Goal: Task Accomplishment & Management: Use online tool/utility

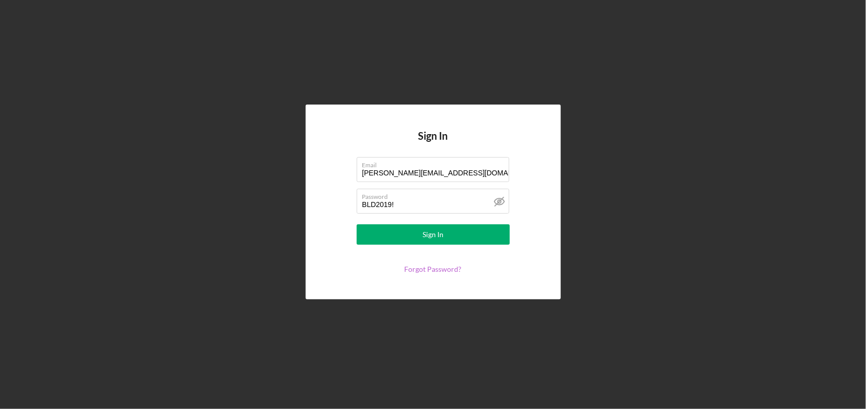
click at [443, 266] on link "Forgot Password?" at bounding box center [433, 269] width 57 height 9
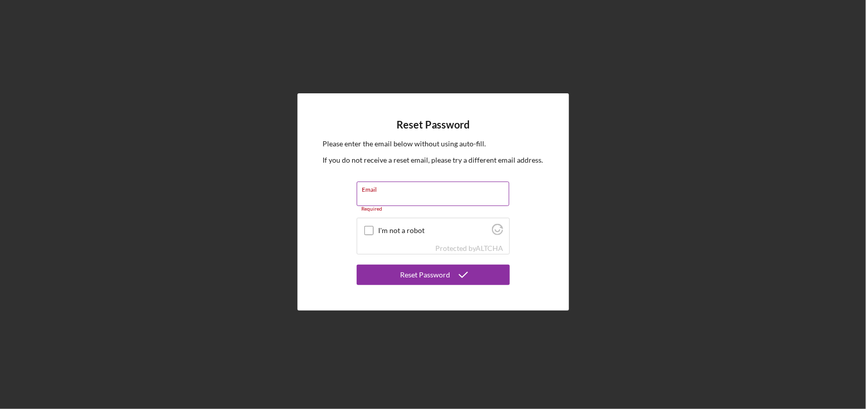
click at [463, 202] on input "Email" at bounding box center [433, 194] width 153 height 24
type input "larenz@blackleadersdetroit.org"
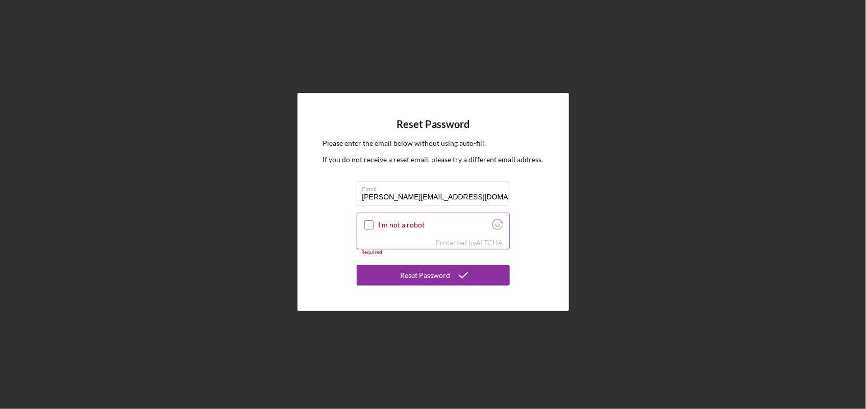
click at [375, 225] on div at bounding box center [369, 225] width 12 height 12
drag, startPoint x: 363, startPoint y: 224, endPoint x: 369, endPoint y: 226, distance: 6.0
click at [364, 224] on div at bounding box center [369, 225] width 12 height 12
click at [369, 225] on input "I'm not a robot" at bounding box center [368, 224] width 9 height 9
checkbox input "true"
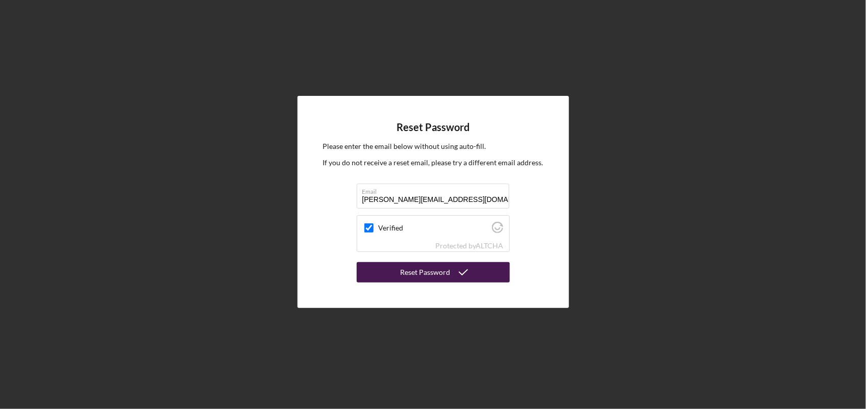
click at [391, 271] on button "Reset Password" at bounding box center [433, 272] width 153 height 20
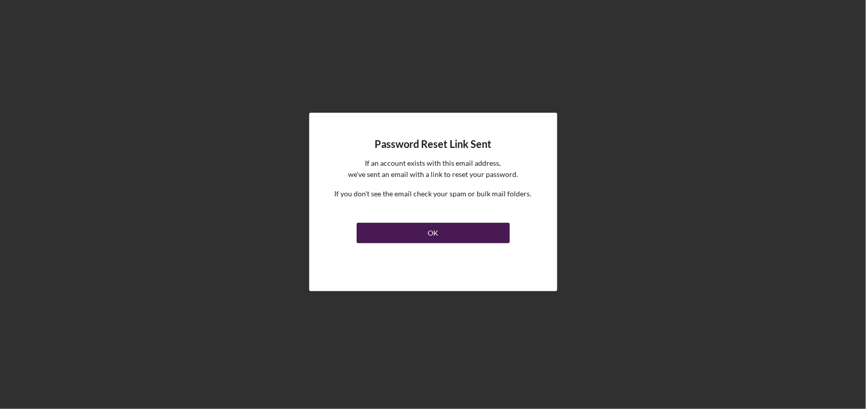
click at [455, 239] on button "OK" at bounding box center [433, 233] width 153 height 20
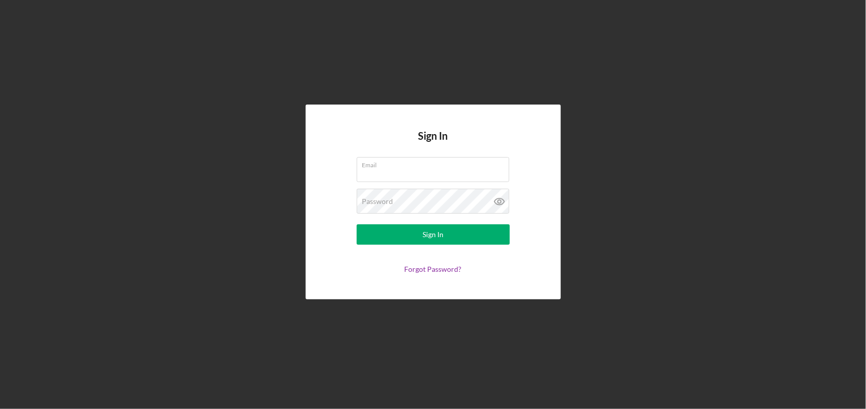
type input "larenz@blackleadersdetroit.org"
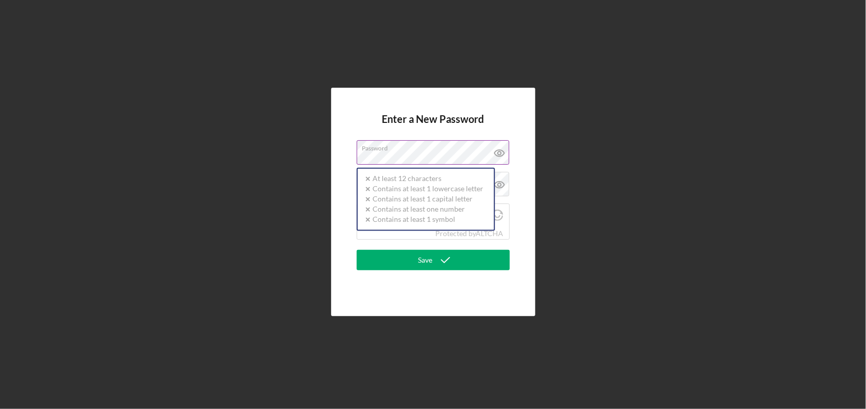
click at [438, 150] on div "Password Icon/icon-validation-no At least 12 characters Icon/icon-validation-no…" at bounding box center [433, 153] width 153 height 26
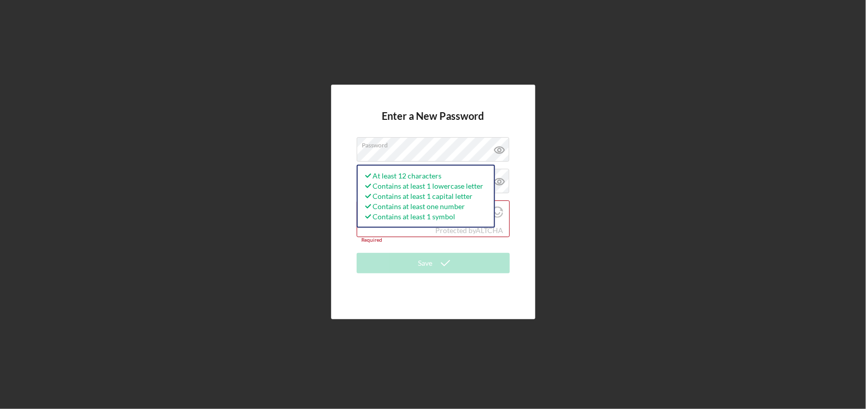
click at [534, 163] on div "Enter a New Password Password At least 12 characters Contains at least 1 lowerc…" at bounding box center [433, 202] width 204 height 235
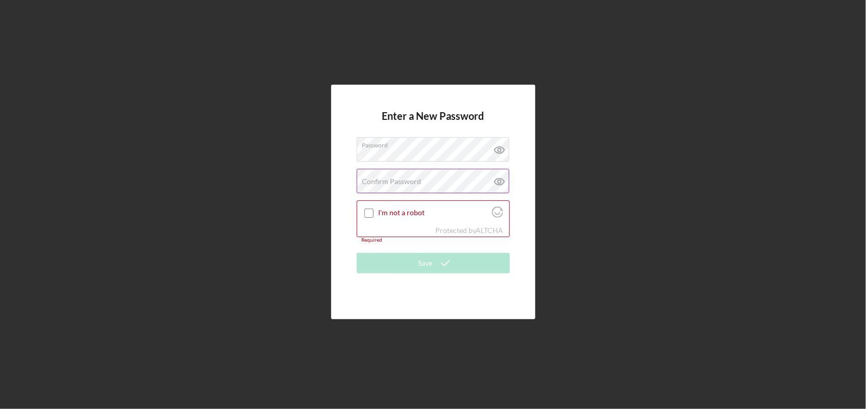
click at [427, 178] on div "Confirm Password Passwords do not match." at bounding box center [433, 182] width 153 height 26
click at [371, 214] on input "I'm not a robot" at bounding box center [368, 213] width 9 height 9
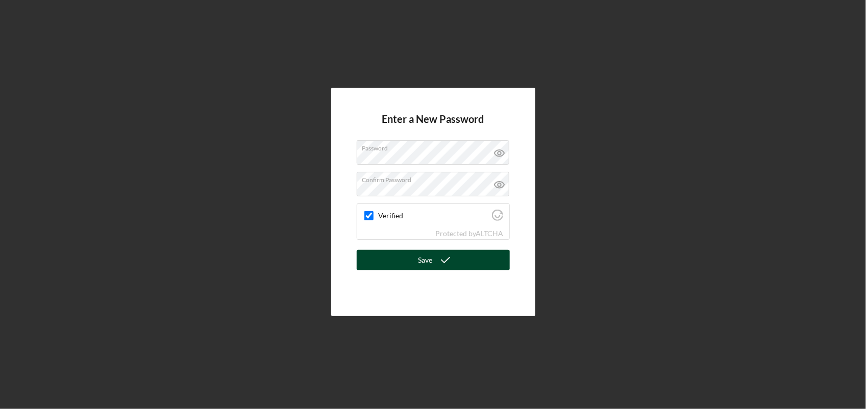
click at [463, 261] on button "Save" at bounding box center [433, 260] width 153 height 20
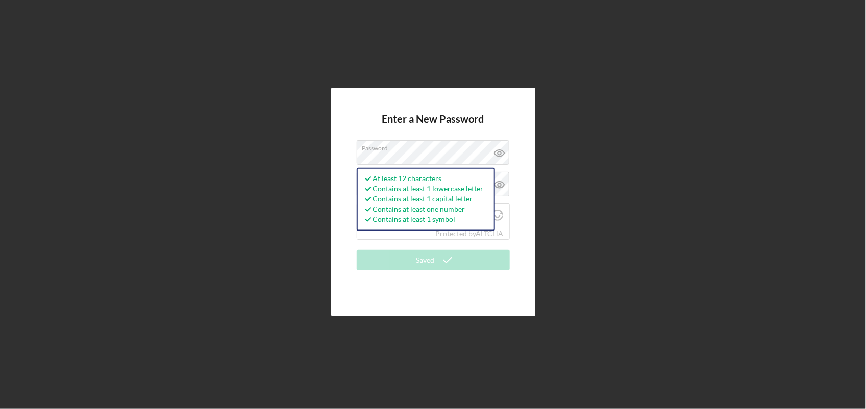
click at [496, 110] on div "Enter a New Password Password At least 12 characters Contains at least 1 lowerc…" at bounding box center [433, 202] width 204 height 229
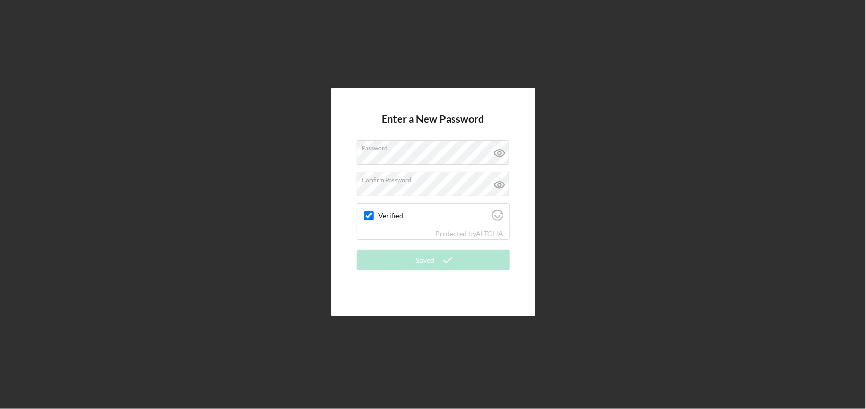
click at [498, 107] on div "Enter a New Password Password Confirm Password Verified Protected by ALTCHA Sav…" at bounding box center [433, 202] width 204 height 229
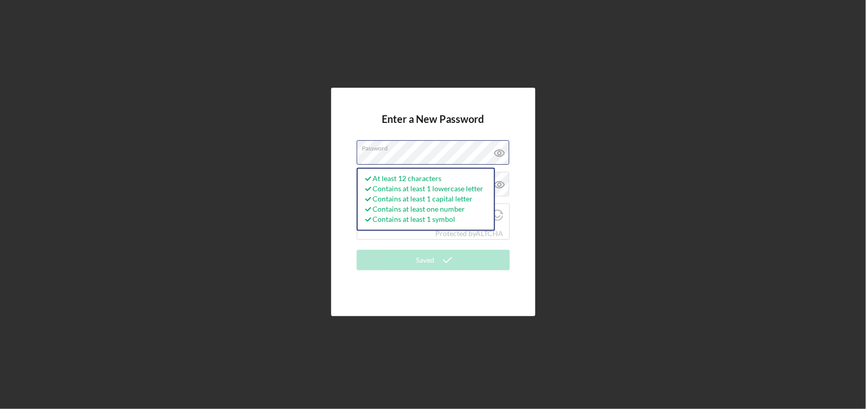
click at [233, 199] on div "Enter a New Password Password At least 12 characters Contains at least 1 lowerc…" at bounding box center [433, 202] width 856 height 404
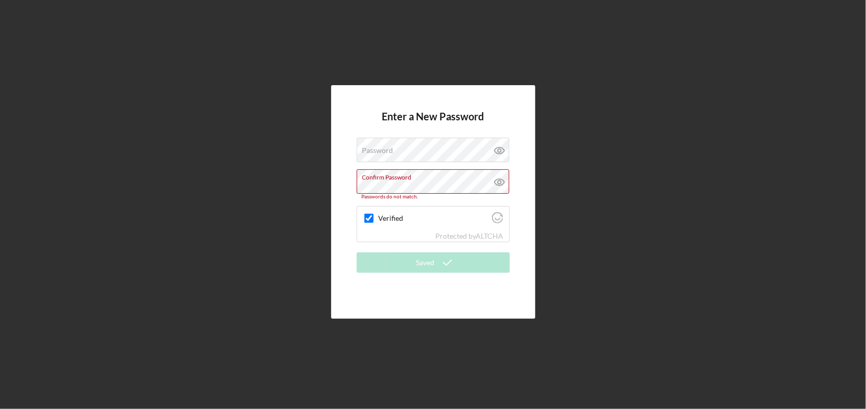
click at [475, 100] on div "Enter a New Password Password Confirm Password Passwords do not match. Verified…" at bounding box center [433, 202] width 204 height 234
click at [118, 212] on div "Enter a New Password Password Confirm Password Passwords do not match. Verified…" at bounding box center [433, 202] width 856 height 404
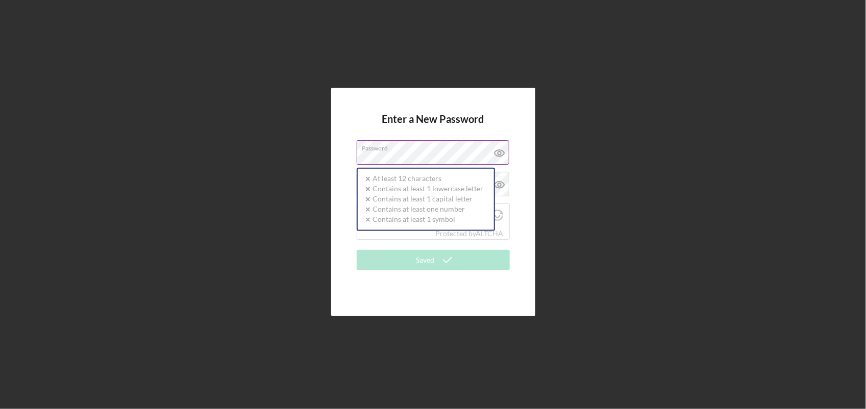
click at [396, 150] on div "Password Icon/icon-validation-no At least 12 characters Icon/icon-validation-no…" at bounding box center [433, 153] width 153 height 26
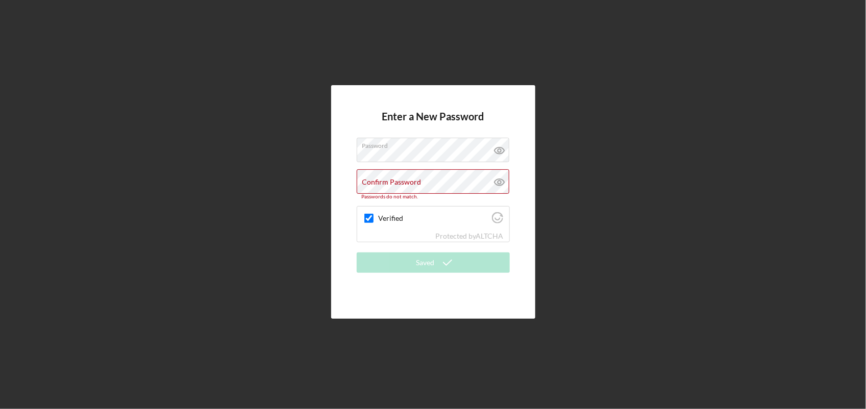
click at [515, 116] on div "Enter a New Password Password Confirm Password Passwords do not match. Verified…" at bounding box center [433, 202] width 204 height 234
click at [413, 179] on label "Confirm Password" at bounding box center [391, 182] width 59 height 8
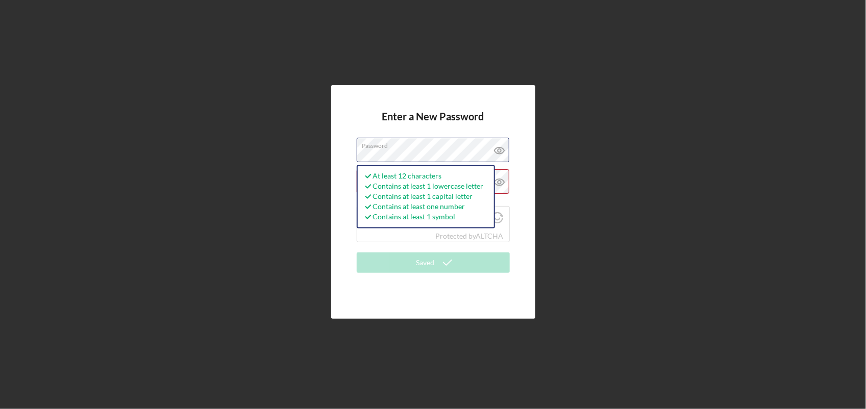
click at [44, 220] on div "Enter a New Password Password At least 12 characters Contains at least 1 lowerc…" at bounding box center [433, 202] width 856 height 404
click at [241, 156] on div "Enter a New Password Password At least 12 characters Icon/icon-validation-no Co…" at bounding box center [433, 202] width 856 height 404
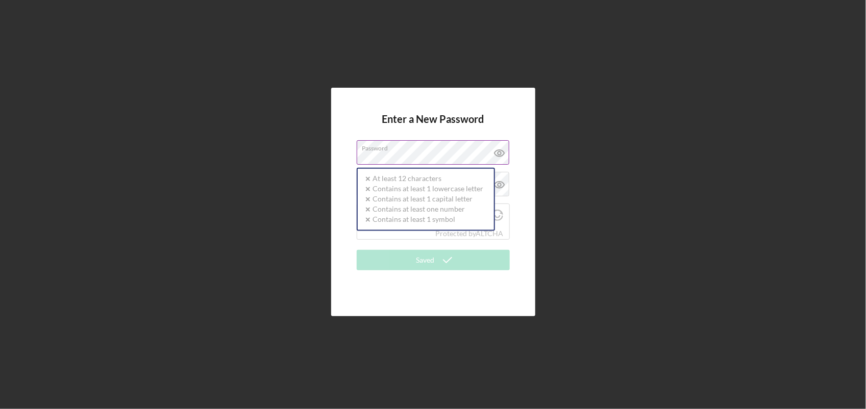
click at [459, 144] on label "Password" at bounding box center [435, 146] width 147 height 11
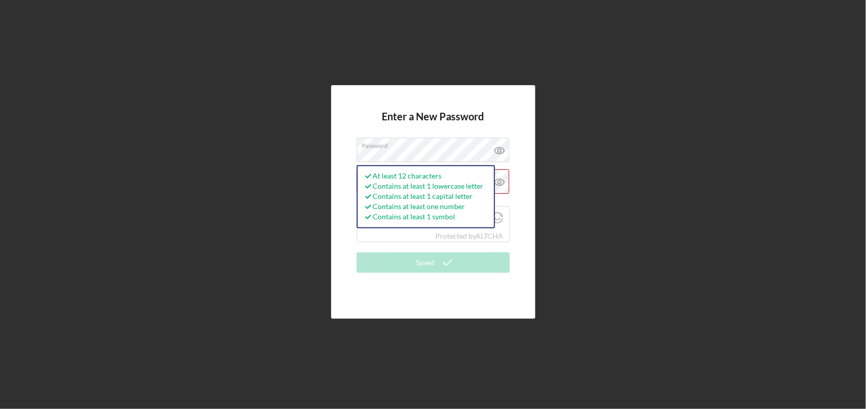
click at [537, 179] on div "Enter a New Password Password At least 12 characters Contains at least 1 lowerc…" at bounding box center [433, 202] width 856 height 404
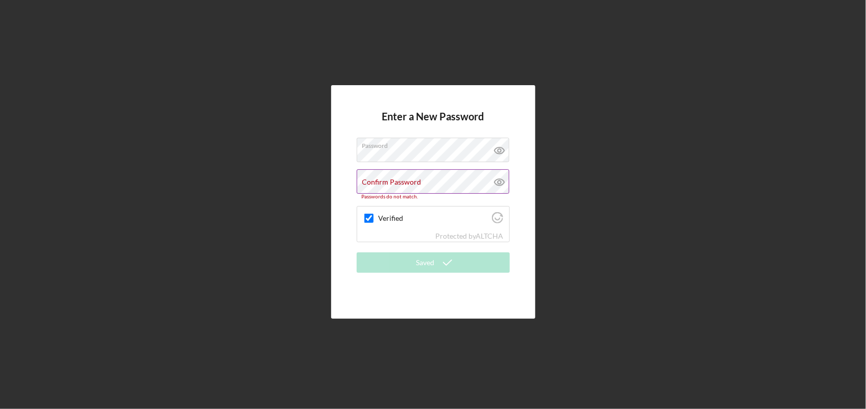
click at [415, 183] on label "Confirm Password" at bounding box center [391, 182] width 59 height 8
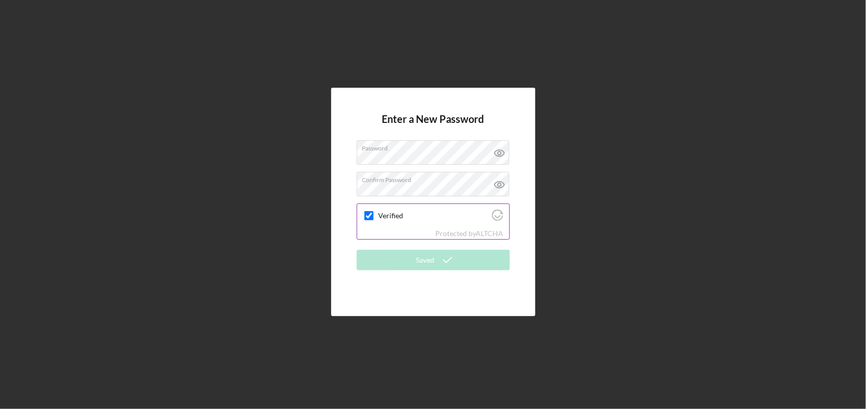
click at [372, 219] on input "Verified" at bounding box center [368, 215] width 9 height 9
click at [369, 215] on input "Verified" at bounding box center [368, 215] width 9 height 9
checkbox input "true"
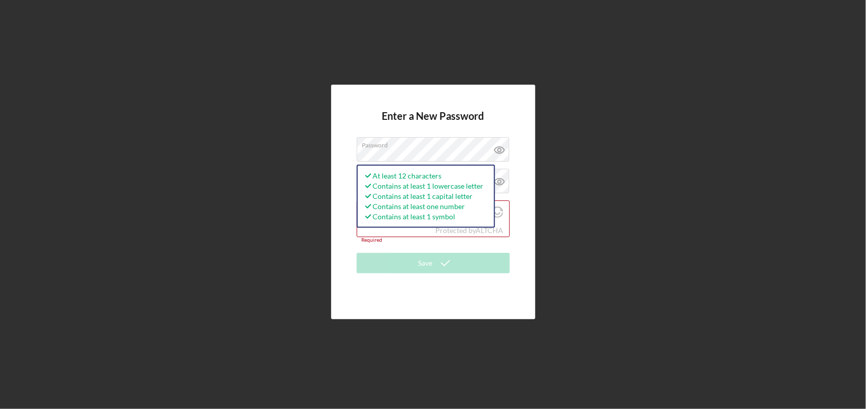
click at [509, 108] on div "Enter a New Password Password At least 12 characters Contains at least 1 lowerc…" at bounding box center [433, 202] width 204 height 235
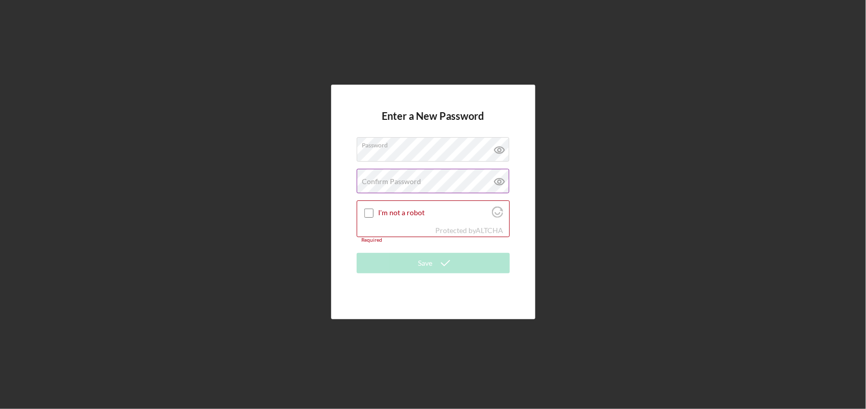
click at [422, 179] on div "Confirm Password Passwords do not match." at bounding box center [433, 182] width 153 height 26
click at [370, 213] on input "I'm not a robot" at bounding box center [368, 213] width 9 height 9
checkbox input "true"
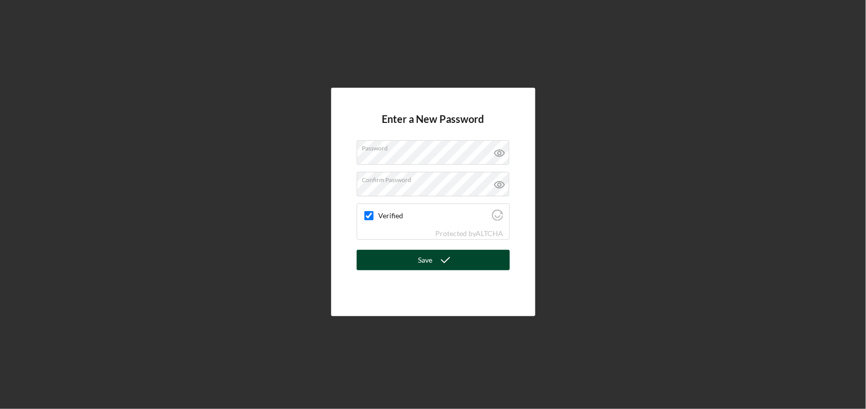
click at [458, 263] on button "Save" at bounding box center [433, 260] width 153 height 20
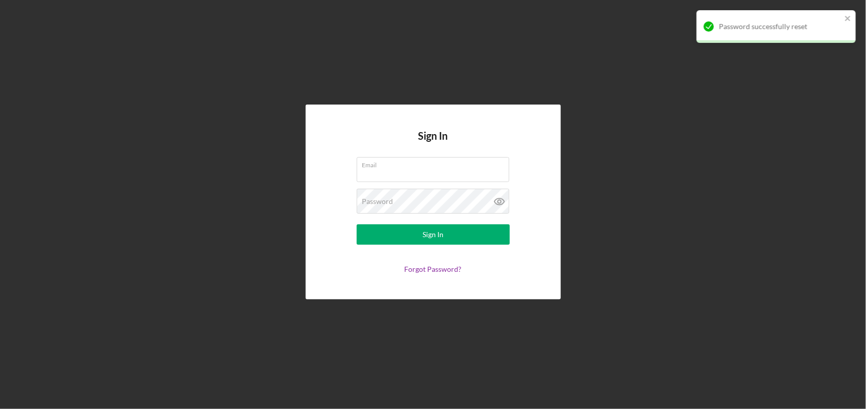
type input "[PERSON_NAME][EMAIL_ADDRESS][DOMAIN_NAME]"
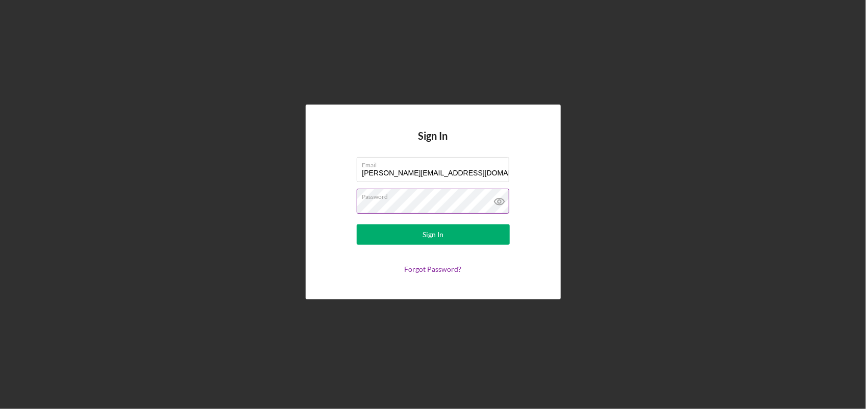
click at [496, 202] on icon at bounding box center [500, 202] width 26 height 26
click at [197, 243] on div "Sign In Email [PERSON_NAME][EMAIL_ADDRESS][DOMAIN_NAME] Password Sign In Forgot…" at bounding box center [433, 202] width 856 height 404
click at [357, 225] on button "Sign In" at bounding box center [433, 235] width 153 height 20
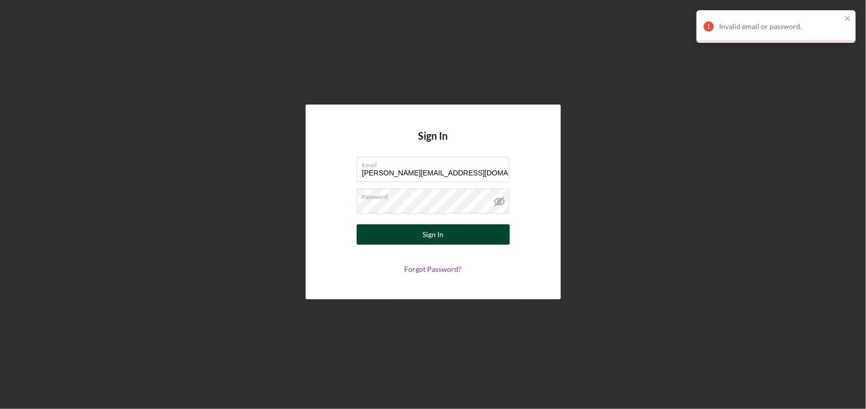
click at [466, 239] on button "Sign In" at bounding box center [433, 235] width 153 height 20
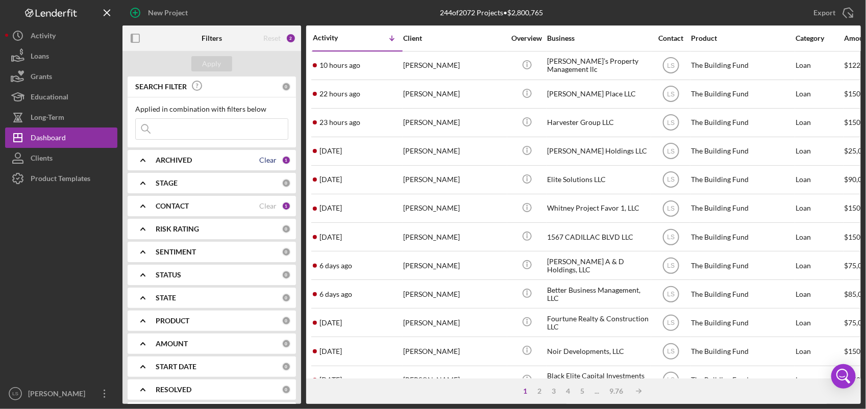
click at [263, 158] on div "Clear" at bounding box center [267, 160] width 17 height 8
click at [263, 161] on div "ARCHIVED" at bounding box center [219, 160] width 126 height 8
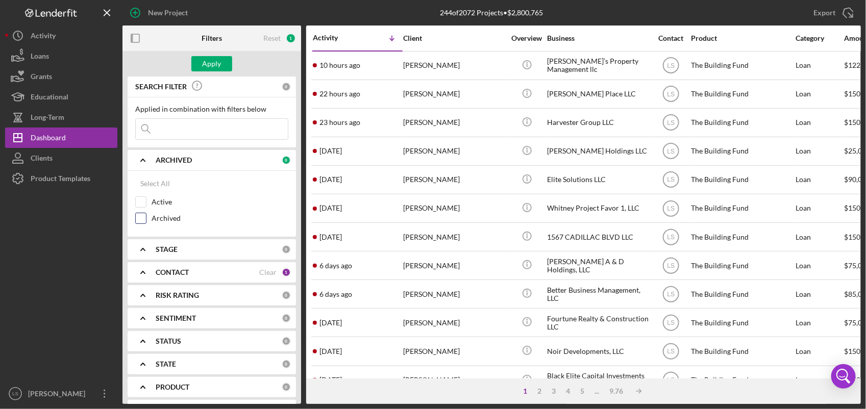
click at [137, 222] on input "Archived" at bounding box center [141, 218] width 10 height 10
checkbox input "true"
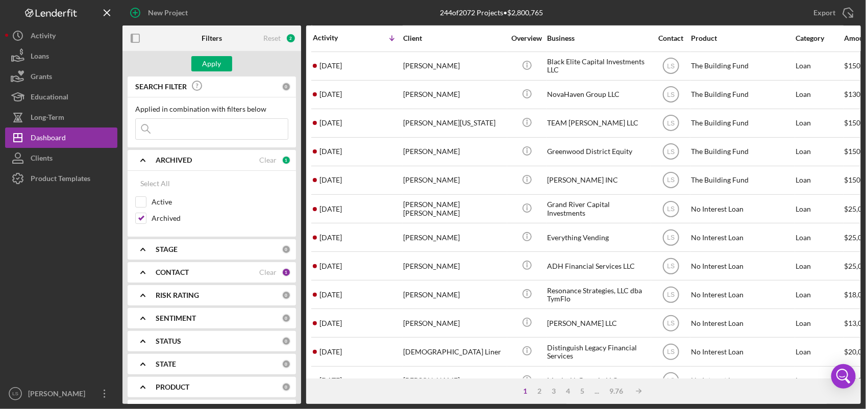
scroll to position [319, 0]
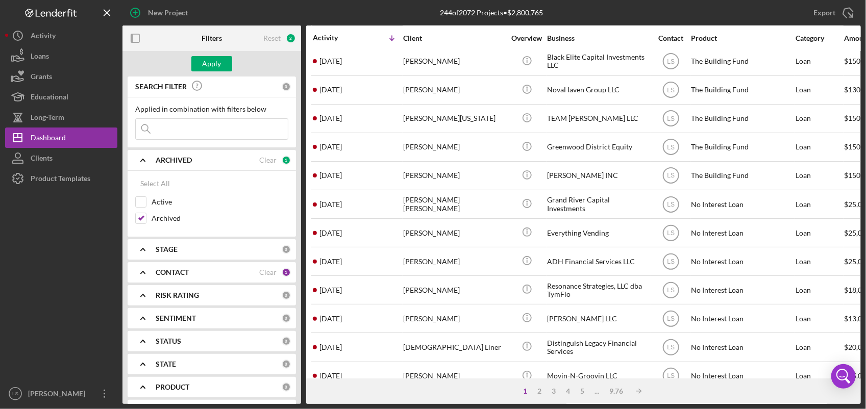
click at [213, 123] on input at bounding box center [212, 129] width 152 height 20
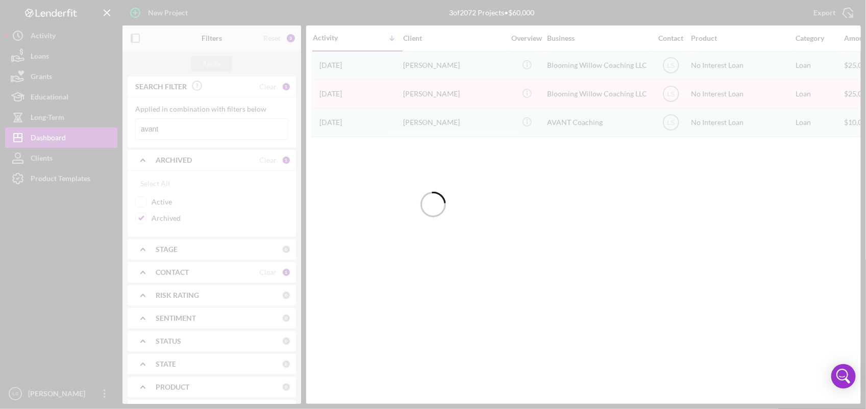
scroll to position [0, 0]
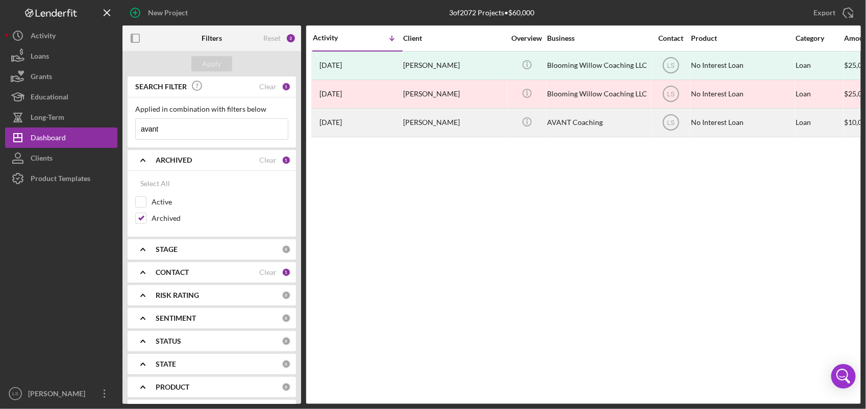
type input "avant"
click at [473, 120] on div "[PERSON_NAME]" at bounding box center [454, 122] width 102 height 27
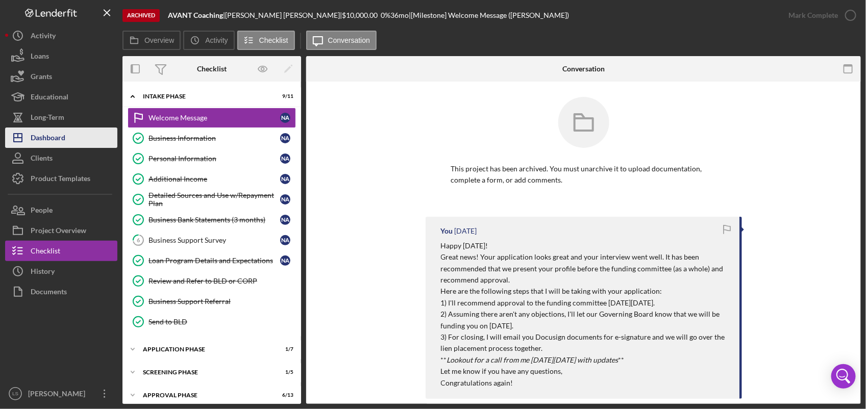
click at [70, 129] on button "Icon/Dashboard Dashboard" at bounding box center [61, 138] width 112 height 20
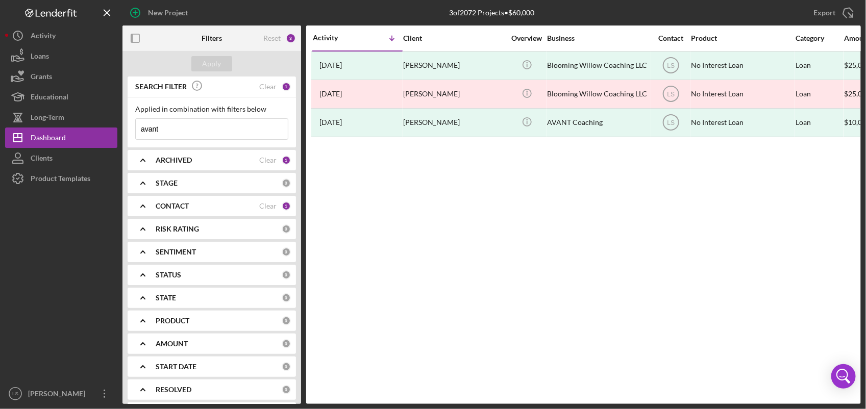
drag, startPoint x: 188, startPoint y: 128, endPoint x: 126, endPoint y: 128, distance: 61.8
click at [126, 128] on div "SEARCH FILTER Clear 1 Applied in combination with filters below avant Icon/Menu…" at bounding box center [211, 241] width 179 height 328
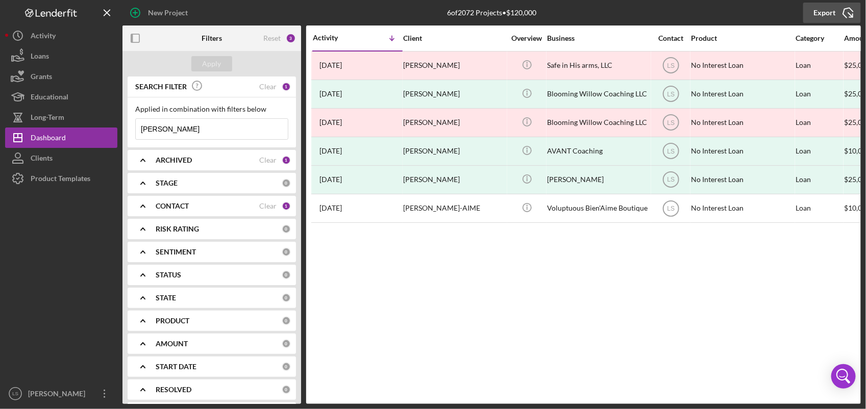
click at [851, 17] on polyline "button" at bounding box center [852, 16] width 5 height 5
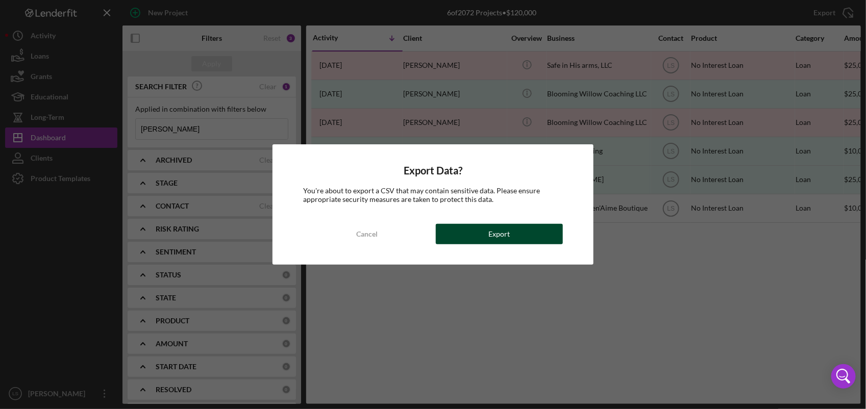
click at [535, 231] on button "Export" at bounding box center [500, 234] width 128 height 20
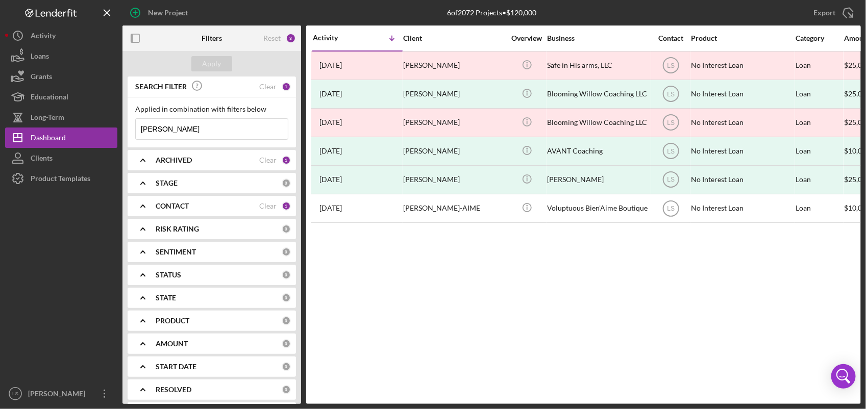
drag, startPoint x: 218, startPoint y: 131, endPoint x: 0, endPoint y: 118, distance: 218.3
click at [0, 118] on html "New Project 6 of 2072 Projects • $120,000 avant Export Icon/Export Filters Rese…" at bounding box center [433, 204] width 866 height 409
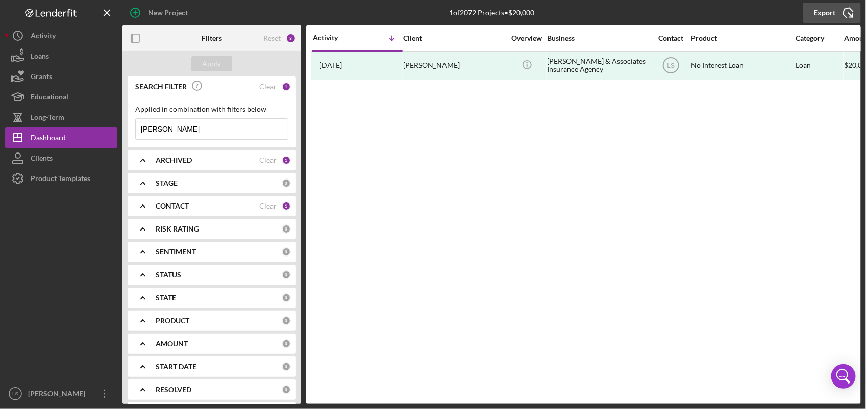
type input "[PERSON_NAME]"
click at [851, 15] on icon "Icon/Export" at bounding box center [849, 13] width 26 height 26
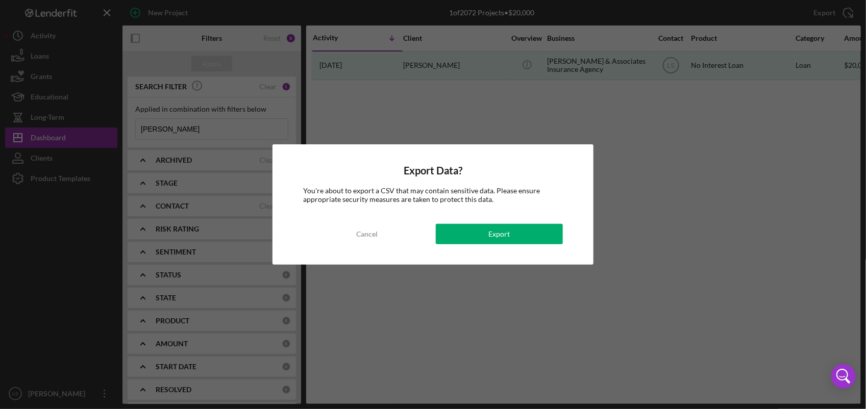
click at [507, 218] on div "Export Data? You're about to export a CSV that may contain sensitive data. Plea…" at bounding box center [433, 204] width 321 height 120
click at [506, 240] on div "Export" at bounding box center [498, 234] width 21 height 20
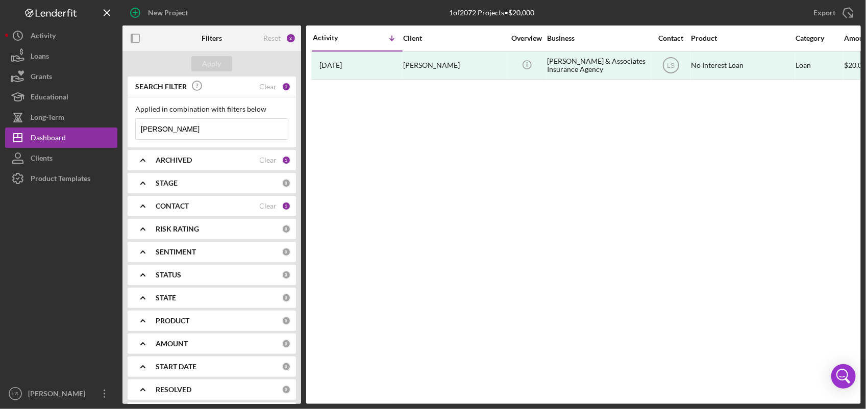
drag, startPoint x: 175, startPoint y: 130, endPoint x: 0, endPoint y: 128, distance: 175.1
click at [68, 132] on div "New Project 1 of 2072 Projects • $20,000 avant Export Icon/Export Filters Reset…" at bounding box center [433, 202] width 856 height 404
type input "grocery"
click at [850, 14] on icon "Icon/Export" at bounding box center [849, 13] width 26 height 26
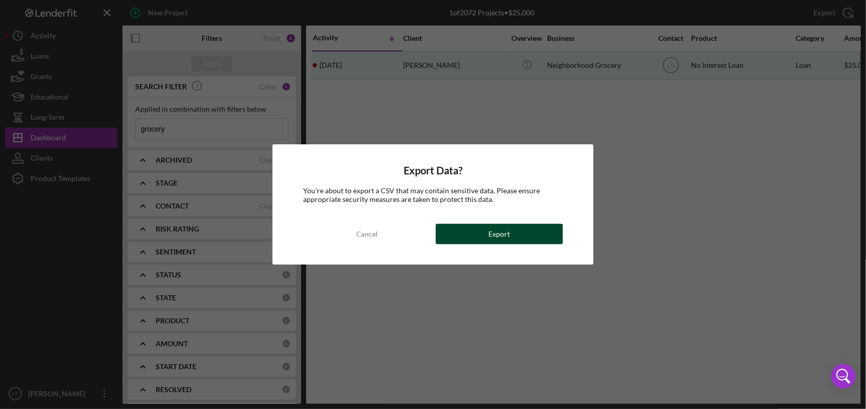
click at [524, 225] on button "Export" at bounding box center [500, 234] width 128 height 20
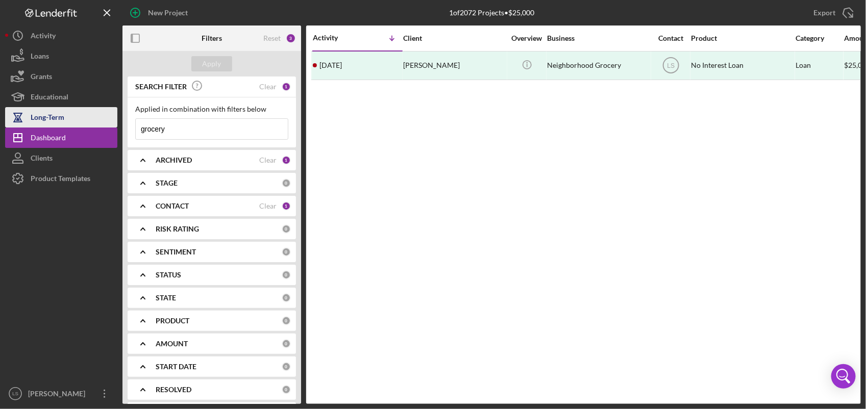
drag, startPoint x: 179, startPoint y: 134, endPoint x: 14, endPoint y: 125, distance: 165.6
click at [23, 125] on div "New Project 1 of 2072 Projects • $25,000 avant Export Icon/Export Filters Reset…" at bounding box center [433, 202] width 856 height 404
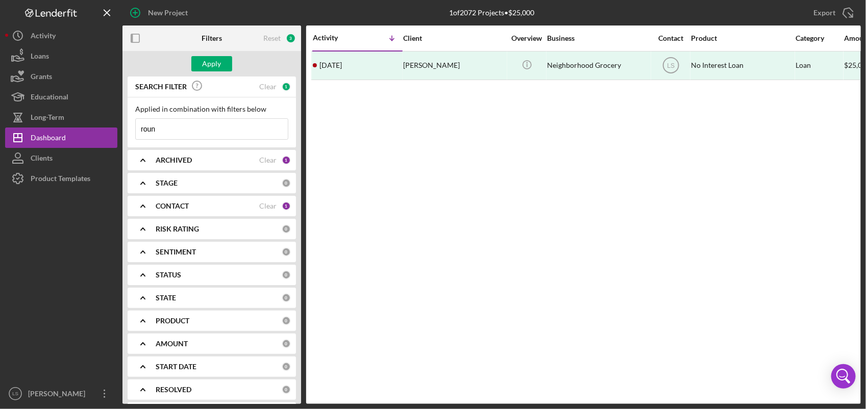
type input "round"
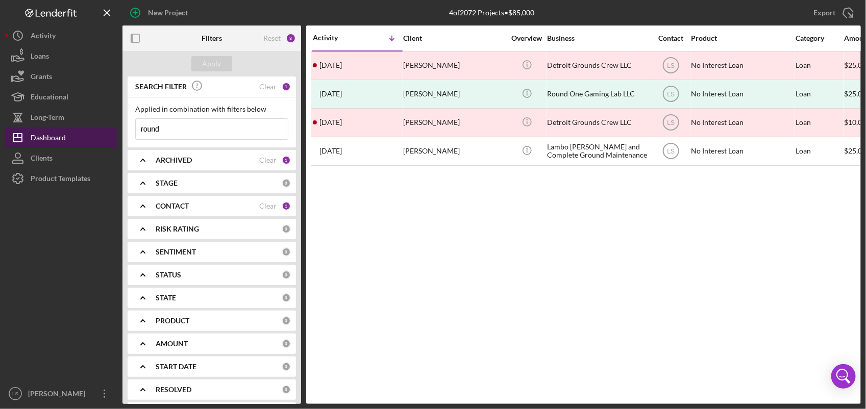
drag, startPoint x: 205, startPoint y: 134, endPoint x: 35, endPoint y: 129, distance: 170.0
click at [50, 130] on div "New Project 4 of 2072 Projects • $85,000 avant Export Icon/Export Filters Reset…" at bounding box center [433, 202] width 856 height 404
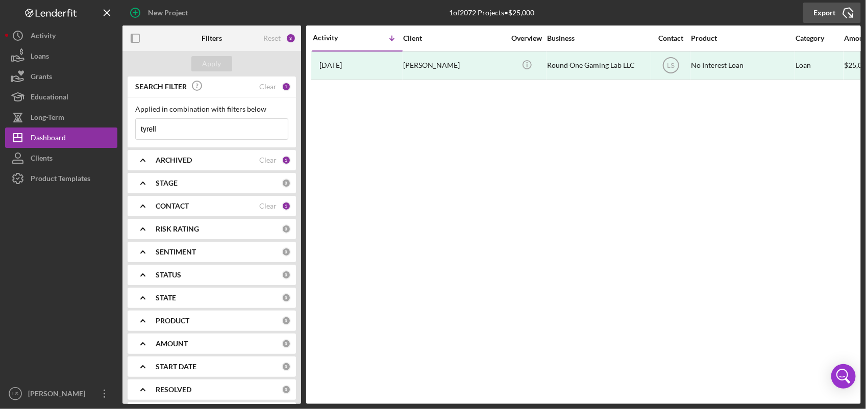
type input "tyrell"
click at [854, 9] on icon "Icon/Export" at bounding box center [849, 13] width 26 height 26
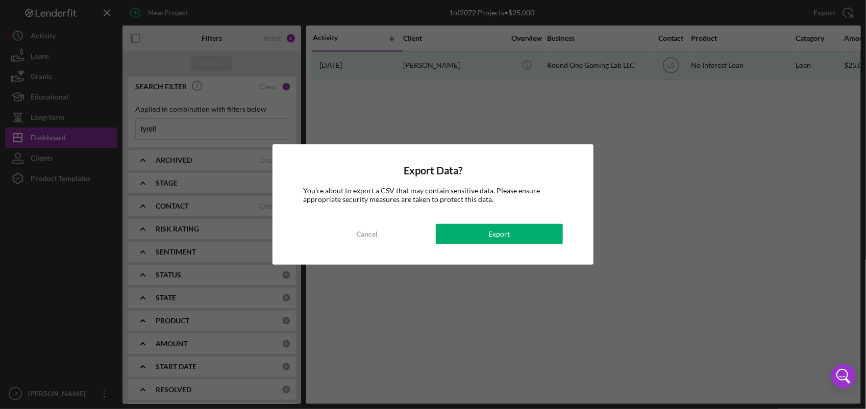
click at [523, 215] on div "Export Data? You're about to export a CSV that may contain sensitive data. Plea…" at bounding box center [433, 204] width 321 height 120
click at [524, 231] on button "Export" at bounding box center [500, 234] width 128 height 20
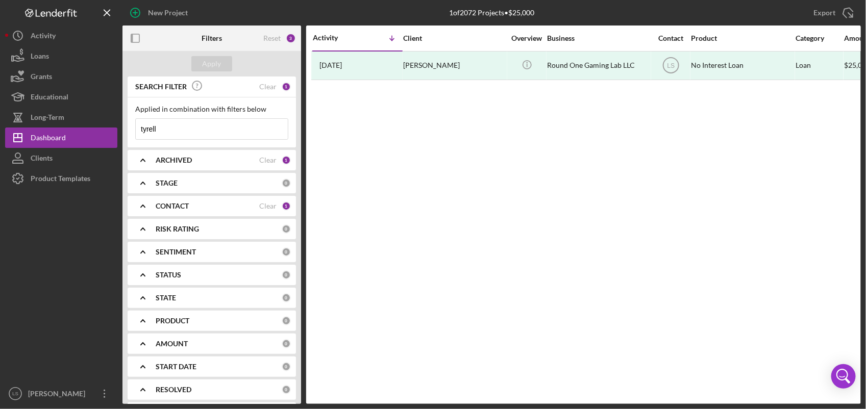
drag, startPoint x: 191, startPoint y: 132, endPoint x: 0, endPoint y: 197, distance: 202.2
click at [7, 159] on div "New Project 1 of 2072 Projects • $25,000 avant Export Icon/Export Filters Reset…" at bounding box center [433, 202] width 856 height 404
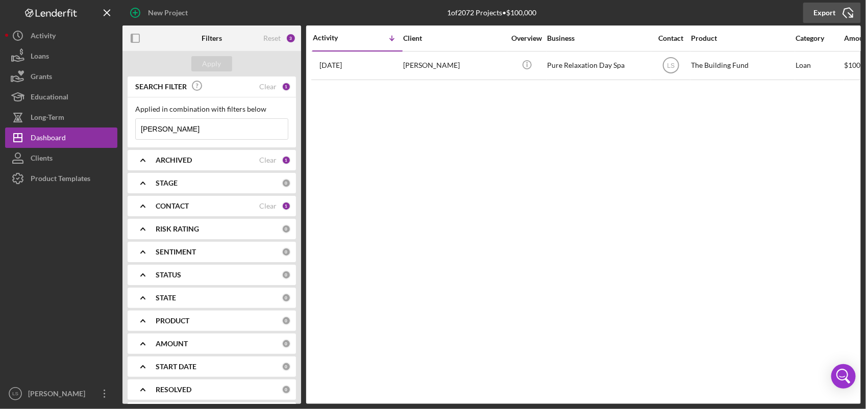
type input "[PERSON_NAME]"
click at [849, 13] on line "button" at bounding box center [850, 15] width 5 height 5
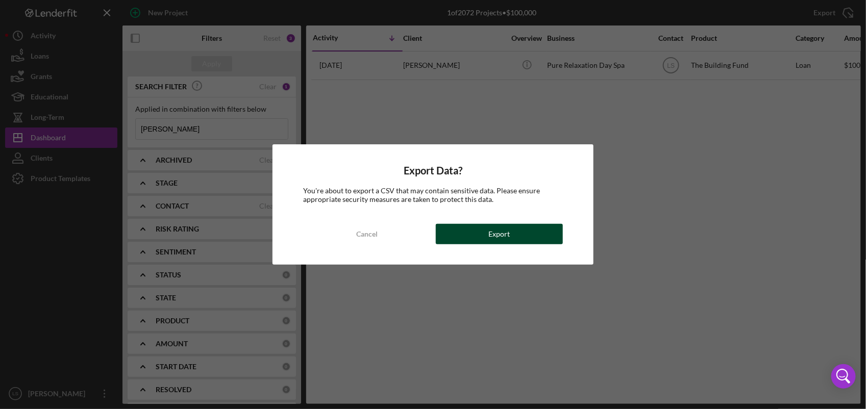
click at [544, 234] on button "Export" at bounding box center [500, 234] width 128 height 20
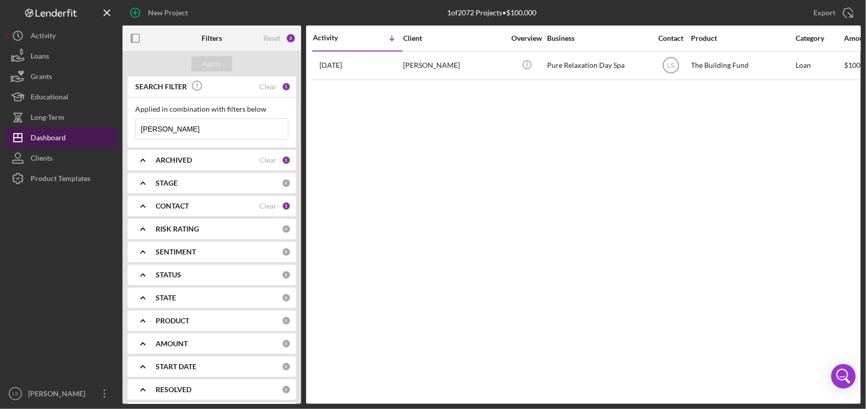
drag, startPoint x: 174, startPoint y: 128, endPoint x: 52, endPoint y: 136, distance: 122.2
click at [52, 136] on div "New Project 1 of 2072 Projects • $100,000 avant Export Icon/Export Filters Rese…" at bounding box center [433, 202] width 856 height 404
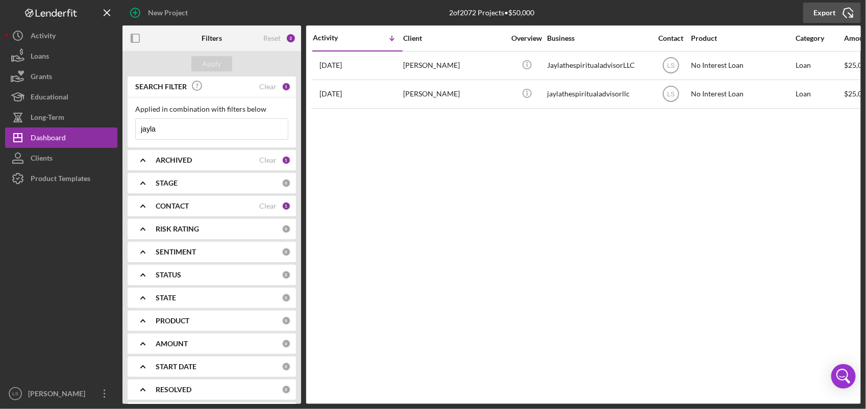
type input "jayla"
click at [846, 14] on icon "Icon/Export" at bounding box center [849, 13] width 26 height 26
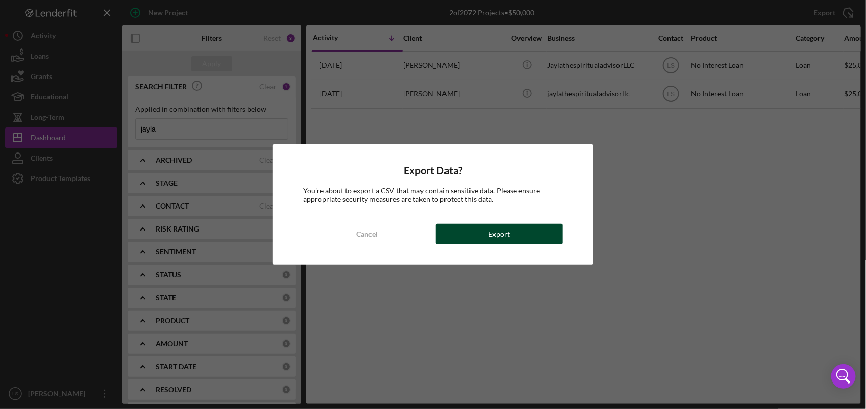
click at [515, 239] on button "Export" at bounding box center [500, 234] width 128 height 20
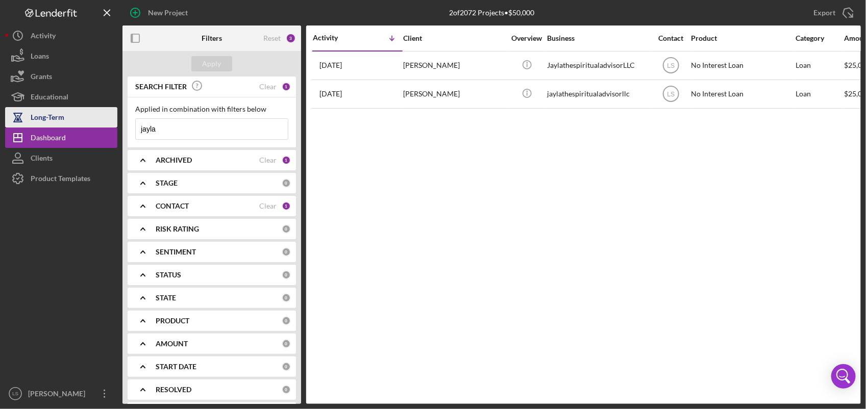
drag, startPoint x: 166, startPoint y: 130, endPoint x: 67, endPoint y: 124, distance: 99.2
click at [67, 124] on div "New Project 2 of 2072 Projects • $50,000 avant Export Icon/Export Filters Reset…" at bounding box center [433, 202] width 856 height 404
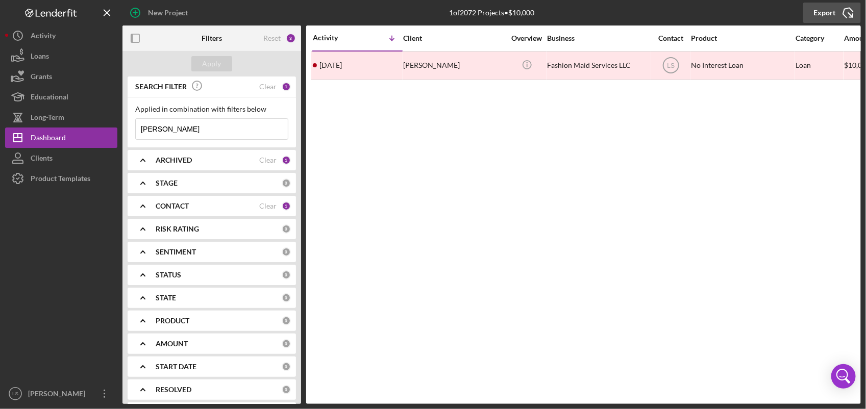
type input "[PERSON_NAME]"
click at [850, 15] on icon "Icon/Export" at bounding box center [849, 13] width 26 height 26
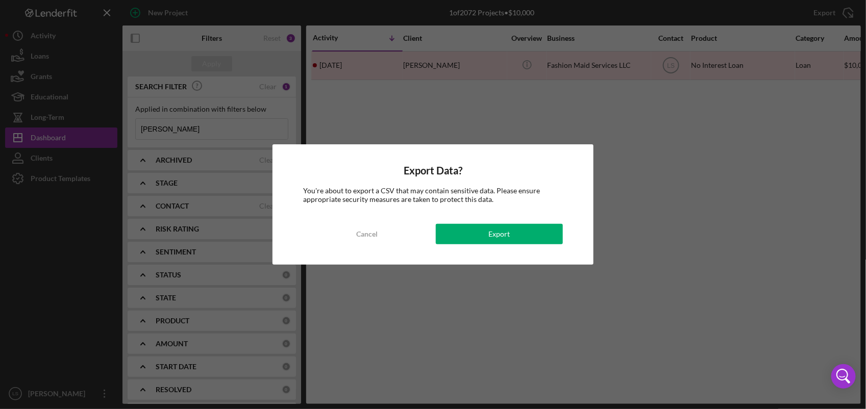
click at [519, 218] on div "Export Data? You're about to export a CSV that may contain sensitive data. Plea…" at bounding box center [433, 204] width 321 height 120
click at [514, 228] on button "Export" at bounding box center [500, 234] width 128 height 20
